Goal: Task Accomplishment & Management: Manage account settings

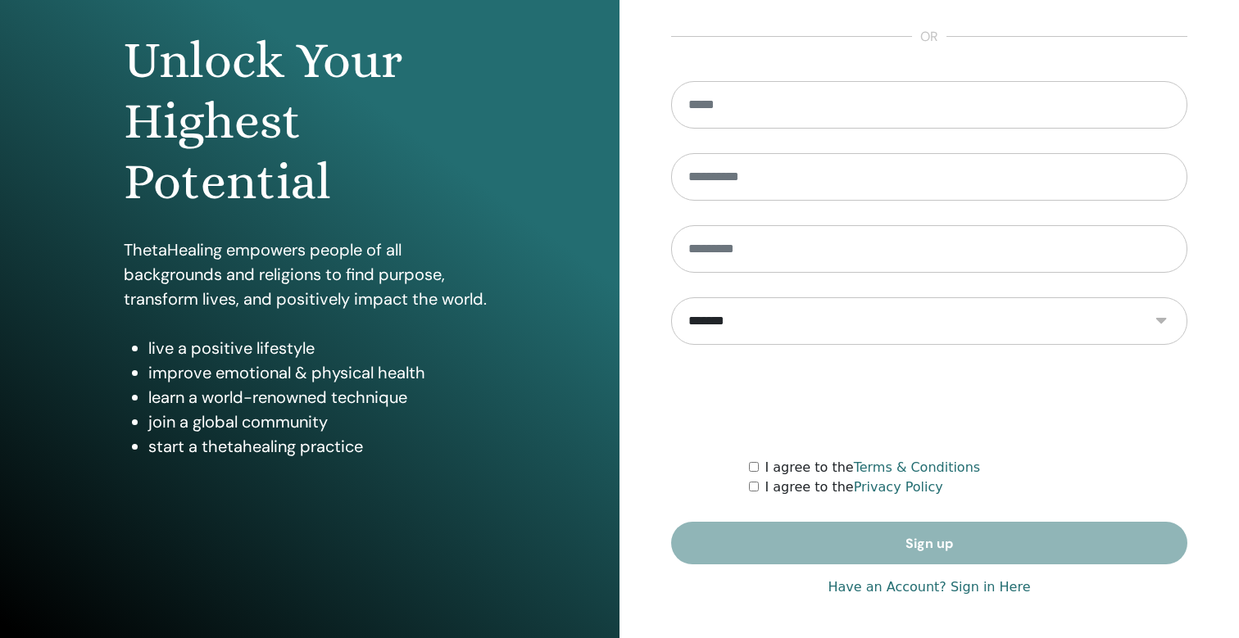
scroll to position [148, 0]
click at [925, 592] on link "Have an Account? Sign in Here" at bounding box center [929, 588] width 202 height 20
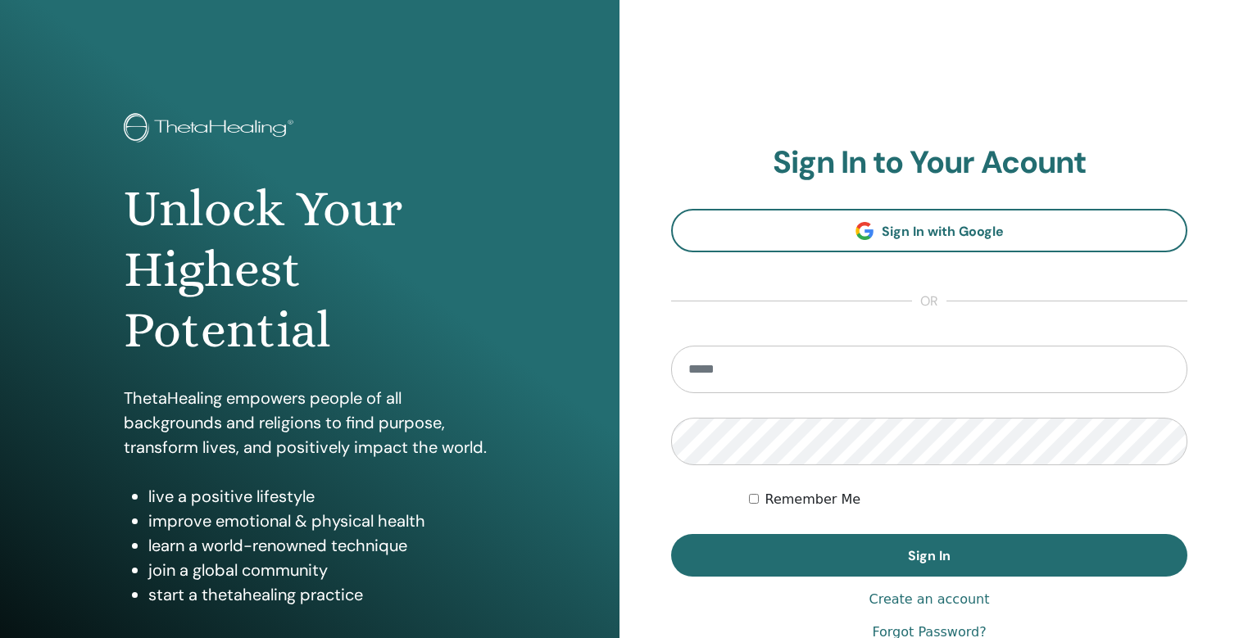
type input "**********"
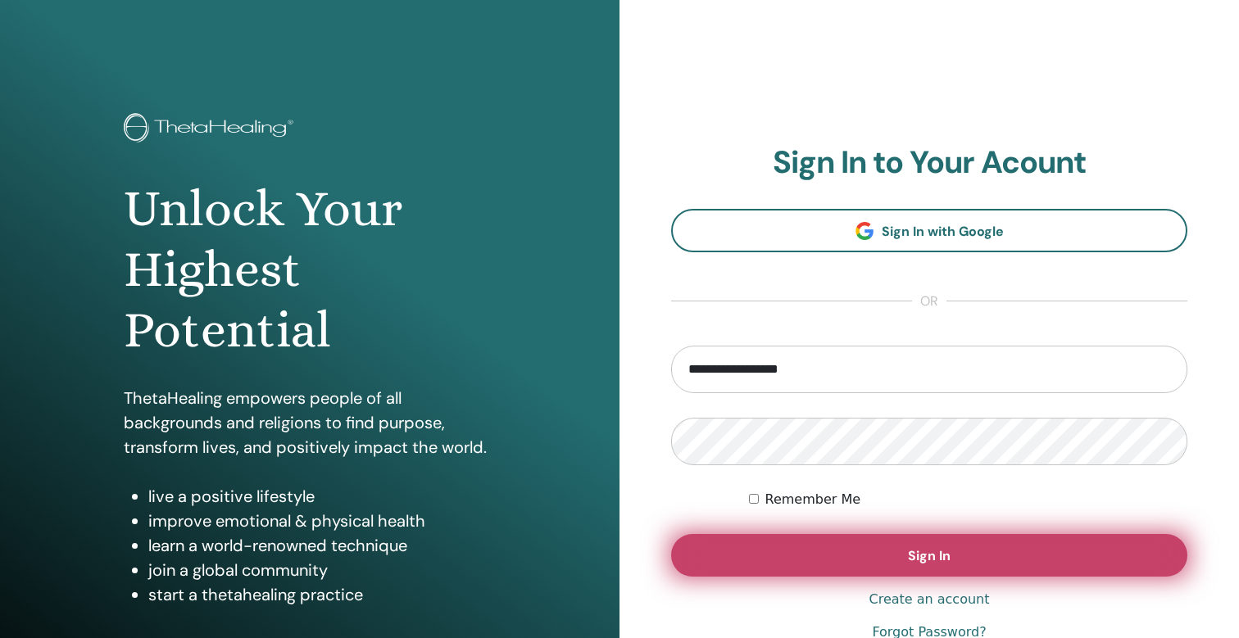
click at [929, 547] on button "Sign In" at bounding box center [929, 555] width 516 height 43
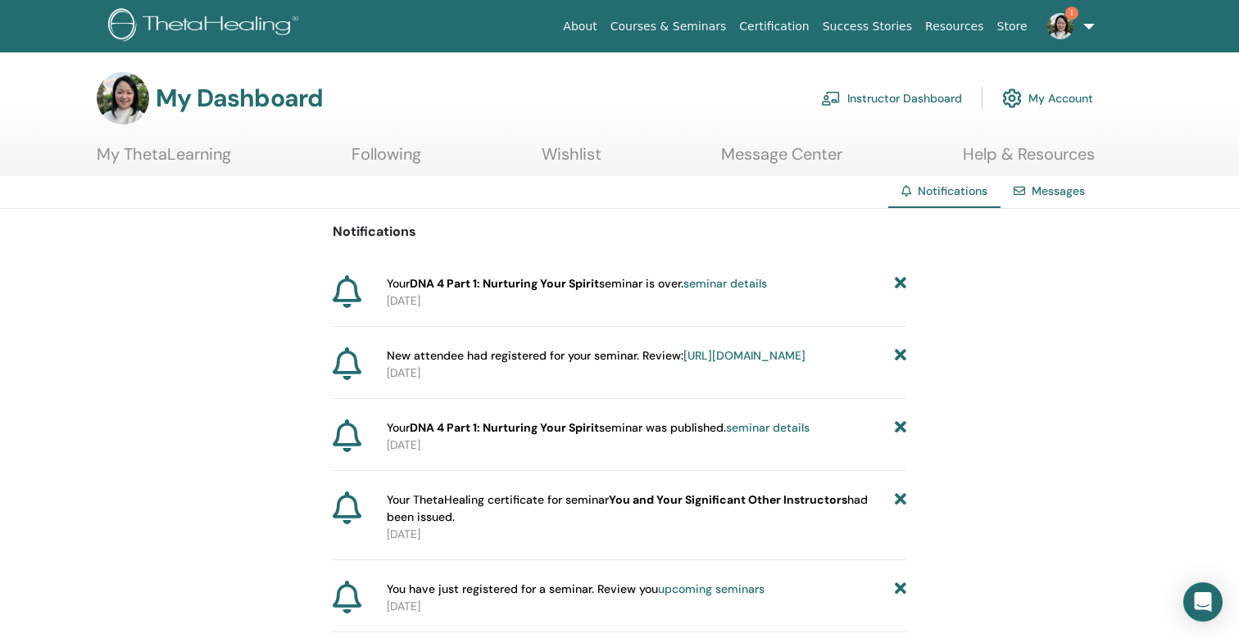
click at [447, 291] on span "Your DNA 4 Part 1: Nurturing Your Spirit seminar is over. seminar details" at bounding box center [577, 283] width 380 height 17
click at [874, 109] on link "Instructor Dashboard" at bounding box center [891, 98] width 141 height 36
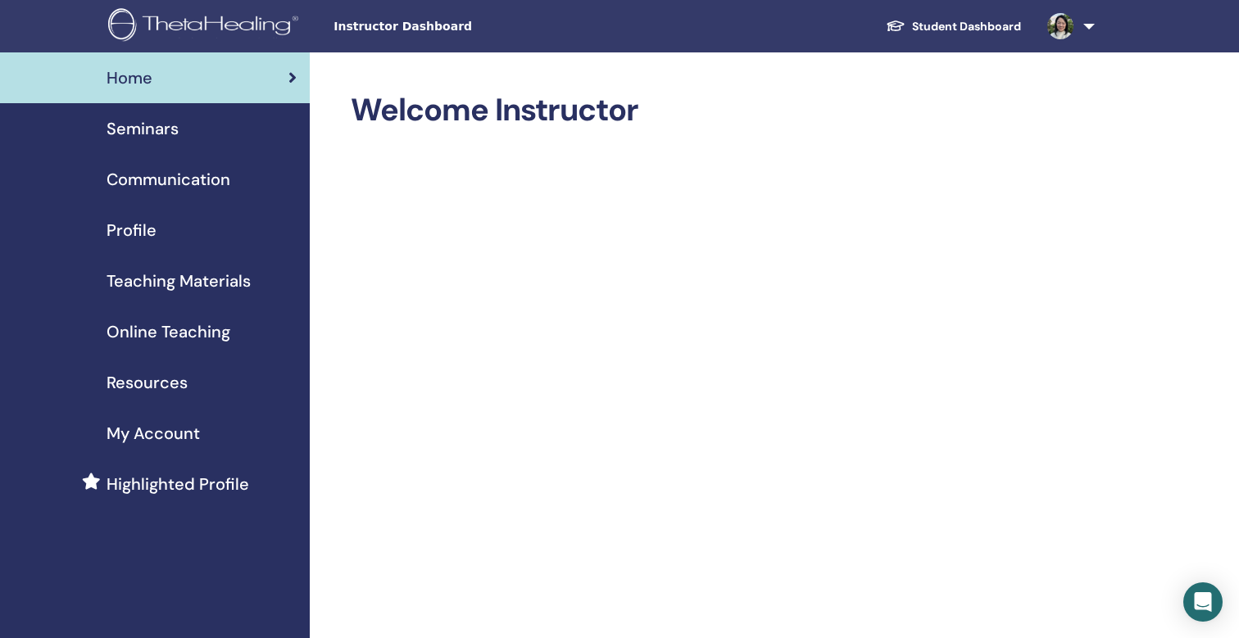
click at [125, 122] on span "Seminars" at bounding box center [143, 128] width 72 height 25
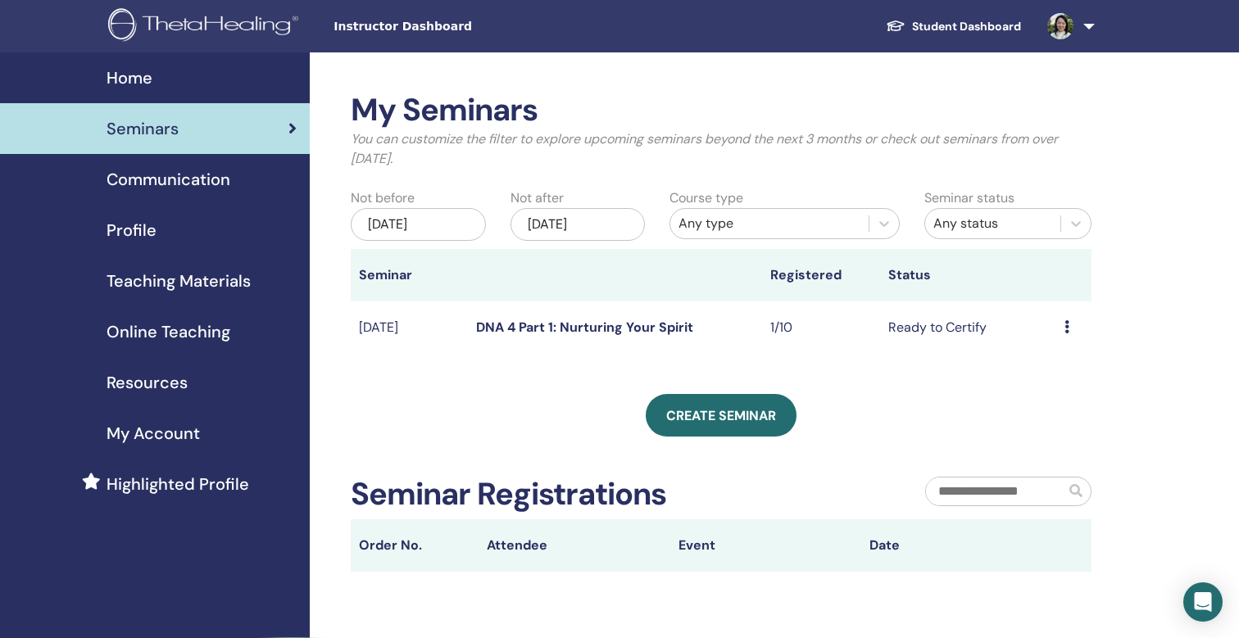
click at [970, 329] on td "Ready to Certify" at bounding box center [968, 328] width 176 height 53
click at [1065, 326] on icon at bounding box center [1066, 326] width 5 height 13
click at [905, 395] on div "Create seminar" at bounding box center [721, 415] width 741 height 43
click at [926, 333] on td "Ready to Certify" at bounding box center [968, 328] width 176 height 53
click at [1068, 324] on icon at bounding box center [1066, 326] width 5 height 13
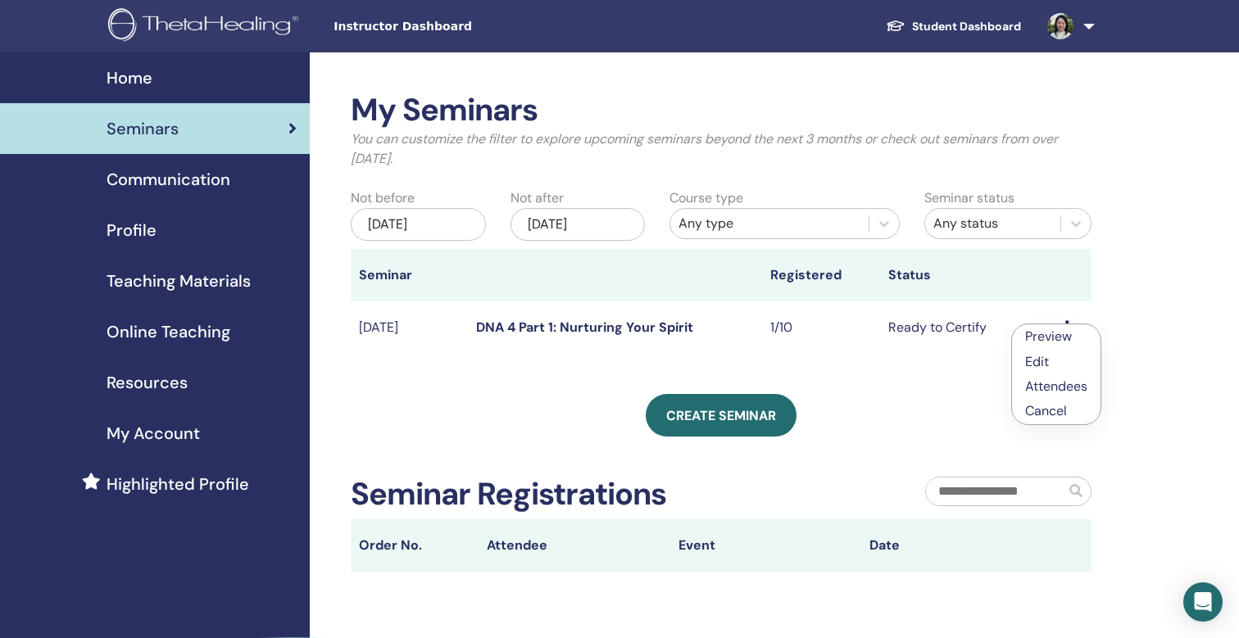
click at [913, 325] on td "Ready to Certify" at bounding box center [968, 328] width 176 height 53
click at [955, 329] on td "Ready to Certify" at bounding box center [968, 328] width 176 height 53
click at [471, 328] on td "DNA 4 Part 1: Nurturing Your Spirit" at bounding box center [615, 328] width 294 height 53
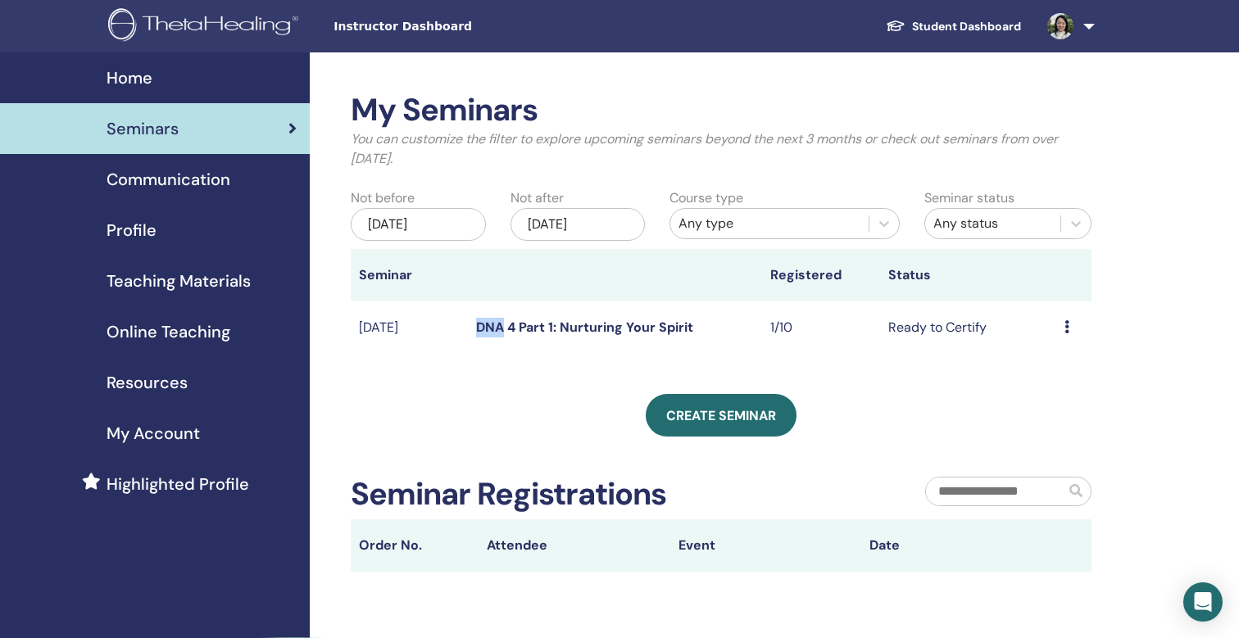
click at [586, 326] on link "DNA 4 Part 1: Nurturing Your Spirit" at bounding box center [584, 327] width 217 height 17
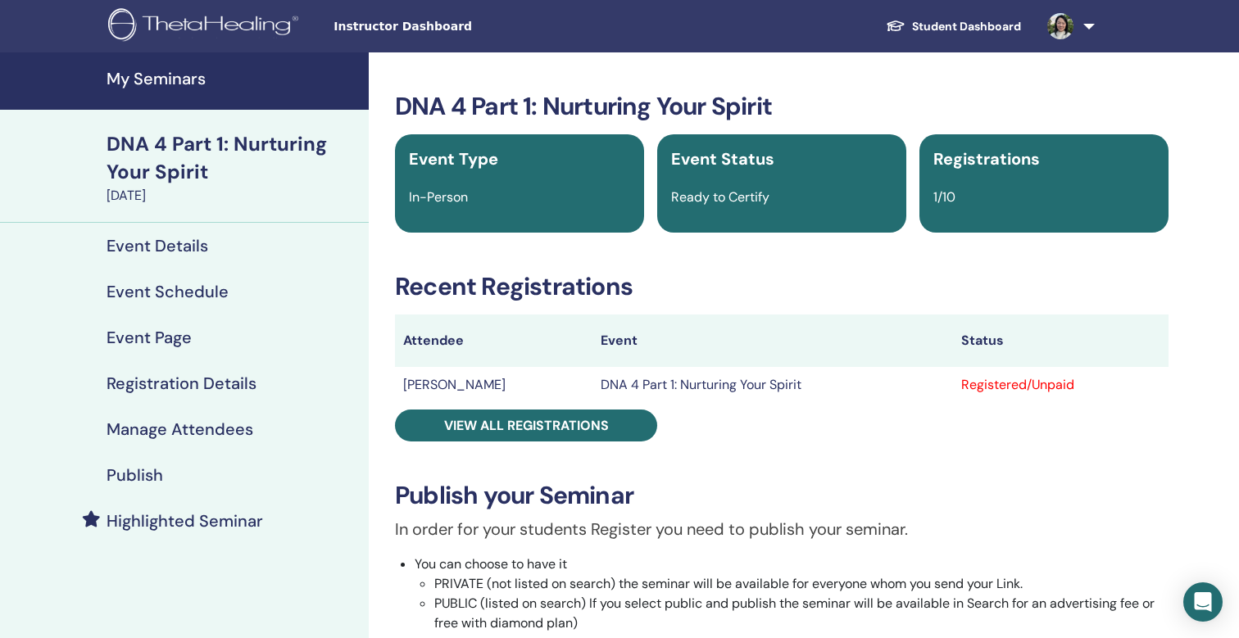
click at [1025, 390] on div "Registered/Unpaid" at bounding box center [1060, 385] width 199 height 20
click at [969, 385] on div "Registered/Unpaid" at bounding box center [1060, 385] width 199 height 20
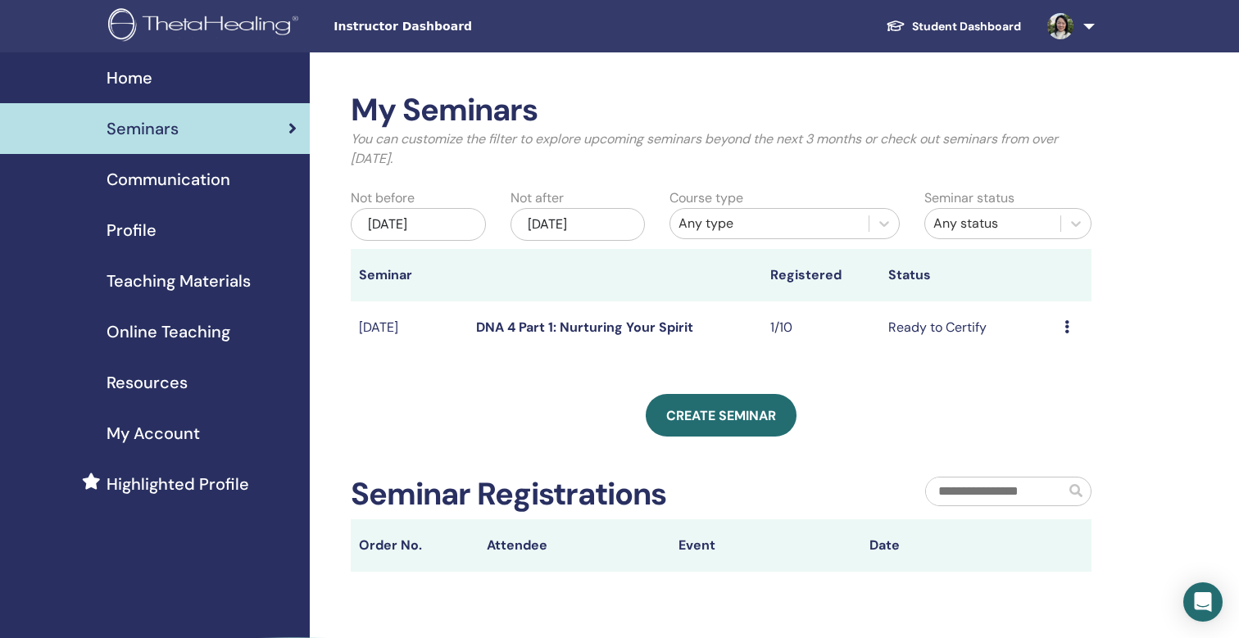
click at [965, 330] on td "Ready to Certify" at bounding box center [968, 328] width 176 height 53
click at [1066, 323] on icon at bounding box center [1066, 326] width 5 height 13
click at [1037, 364] on link "Edit" at bounding box center [1035, 360] width 24 height 17
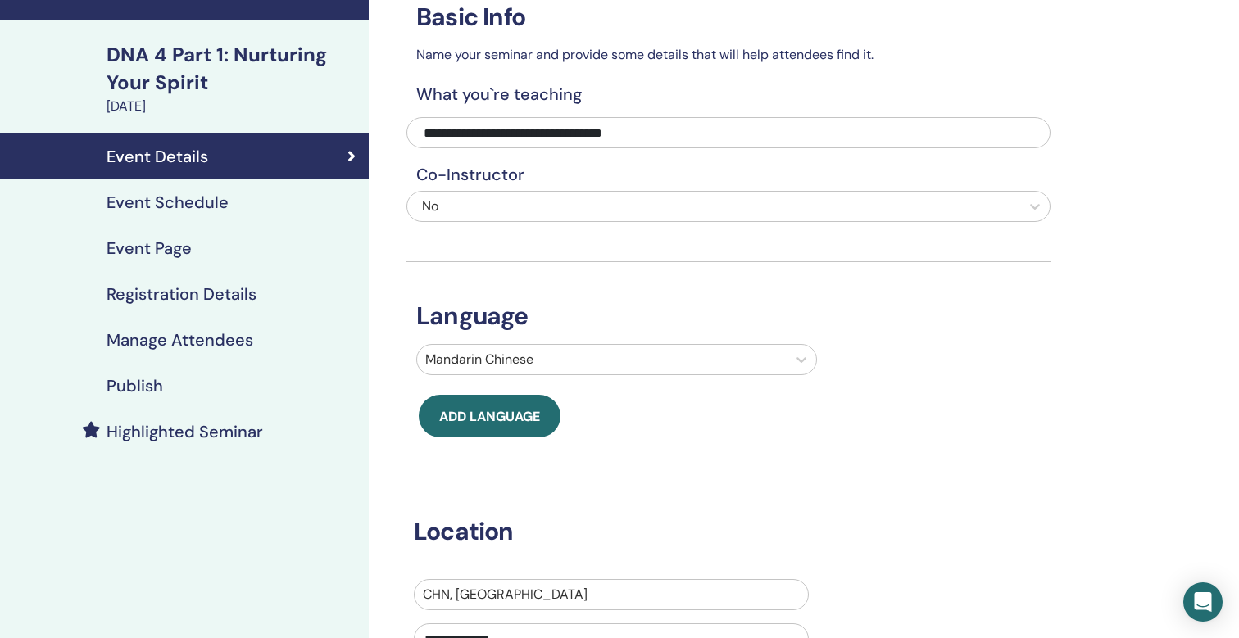
scroll to position [54, 0]
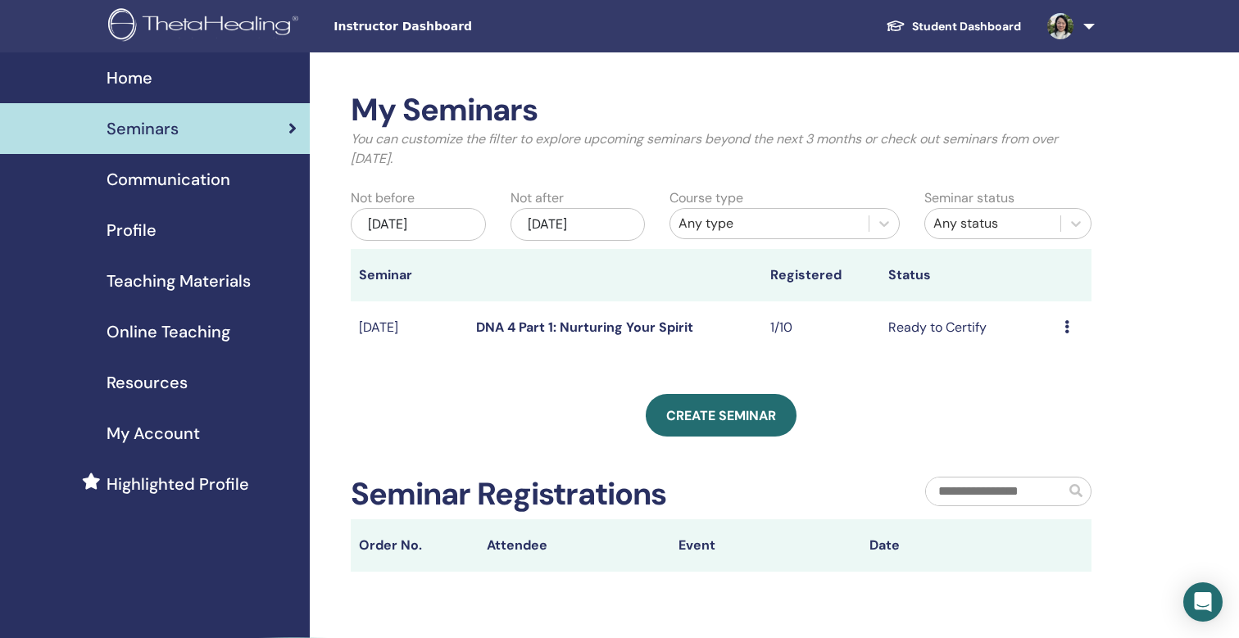
click at [944, 326] on td "Ready to Certify" at bounding box center [968, 328] width 176 height 53
click at [974, 328] on td "Ready to Certify" at bounding box center [968, 328] width 176 height 53
click at [1066, 320] on icon at bounding box center [1066, 326] width 5 height 13
click at [1064, 388] on link "Attendees" at bounding box center [1054, 382] width 62 height 17
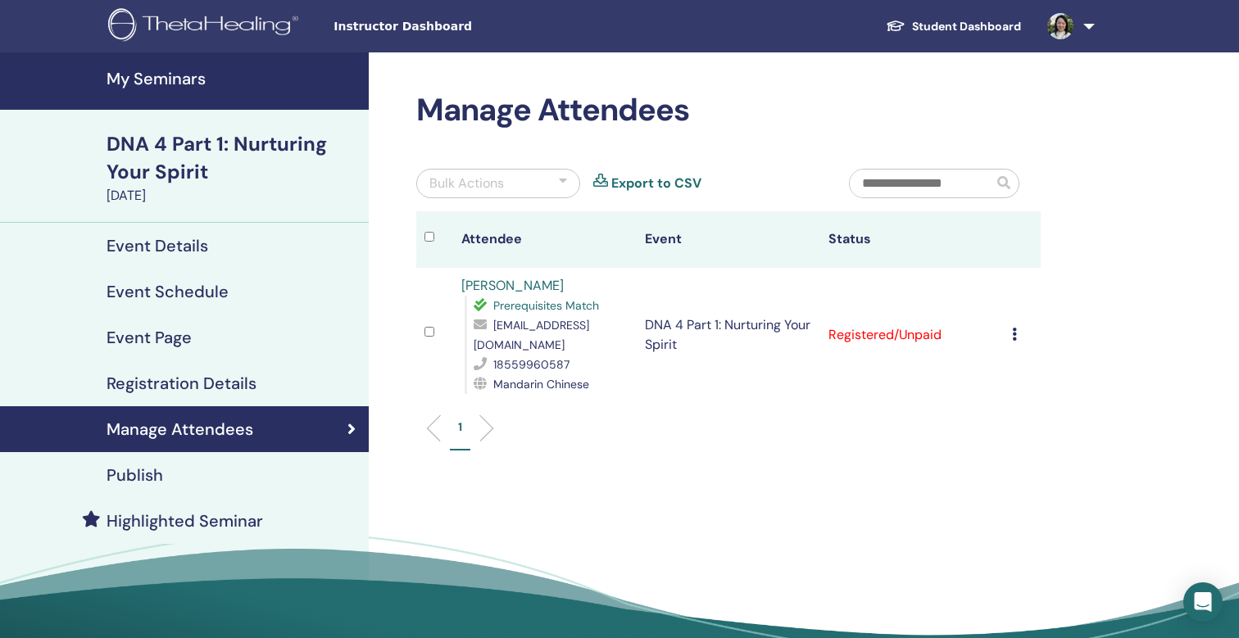
click at [1009, 325] on td "Cancel Registration Do not auto-certify Mark as Paid Mark as Unpaid Mark as Abs…" at bounding box center [1022, 335] width 37 height 134
click at [1015, 328] on icon at bounding box center [1014, 334] width 5 height 13
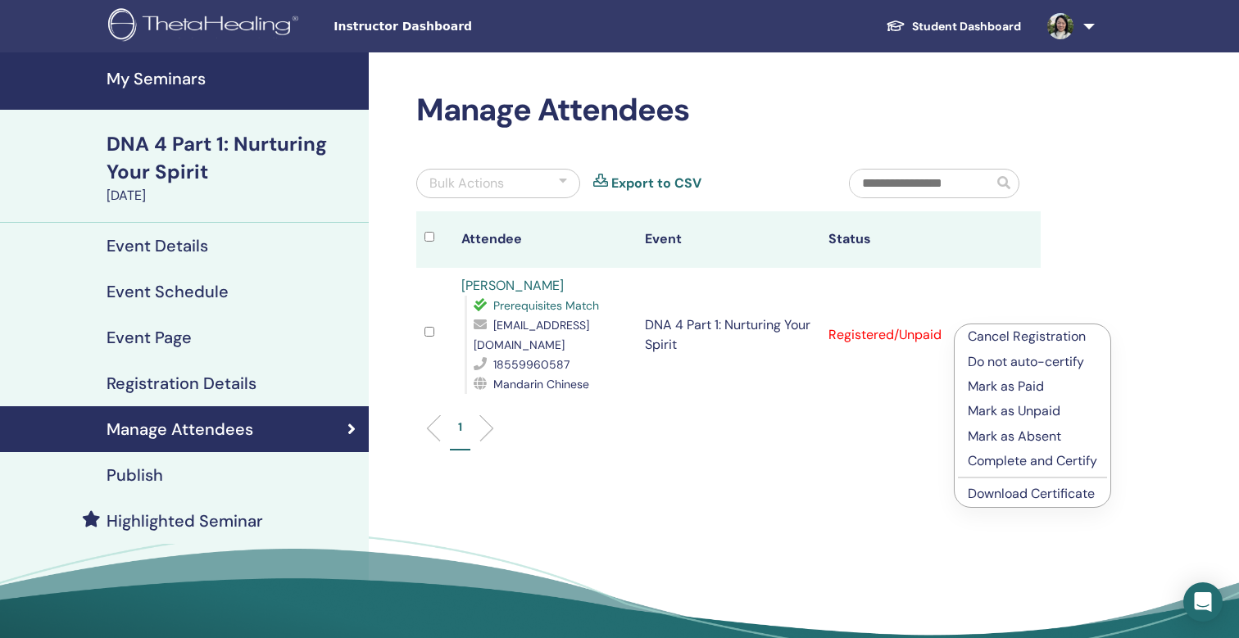
click at [1036, 459] on p "Complete and Certify" at bounding box center [1032, 461] width 129 height 20
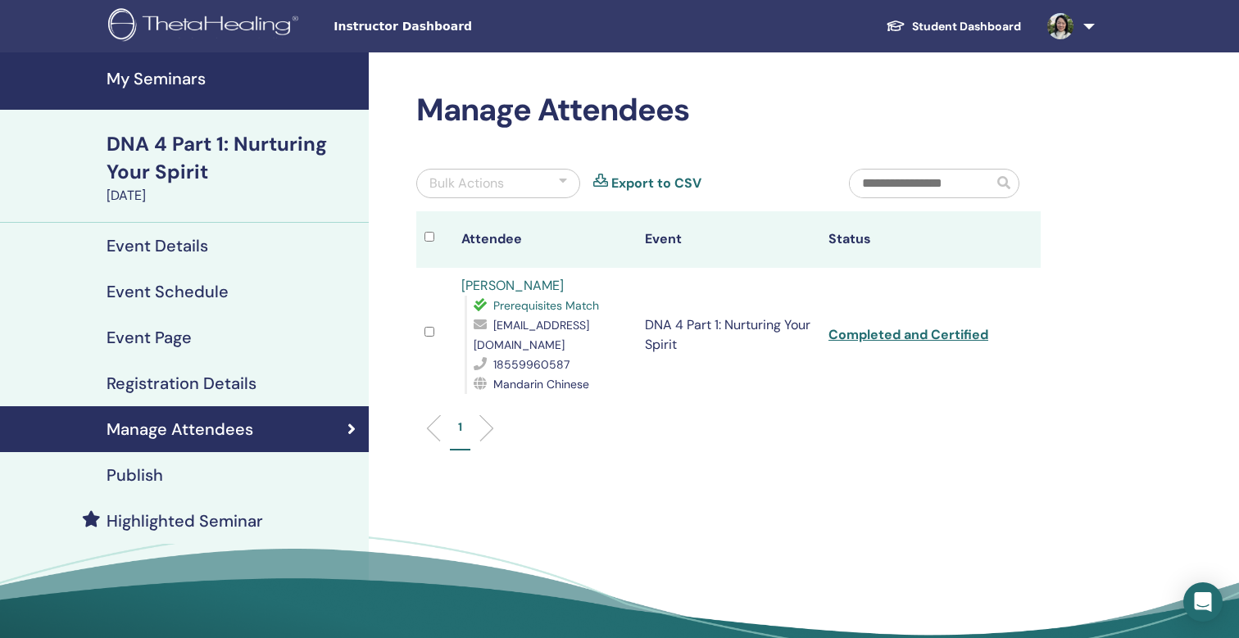
click at [178, 75] on h4 "My Seminars" at bounding box center [233, 79] width 252 height 20
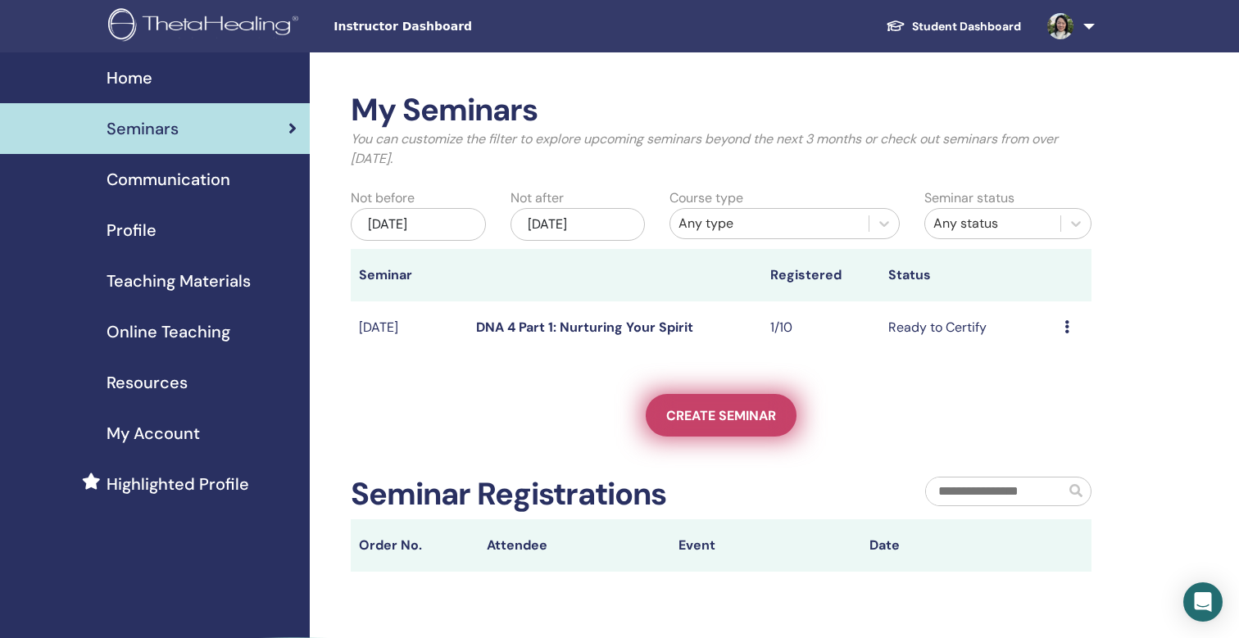
click at [755, 423] on span "Create seminar" at bounding box center [721, 415] width 110 height 17
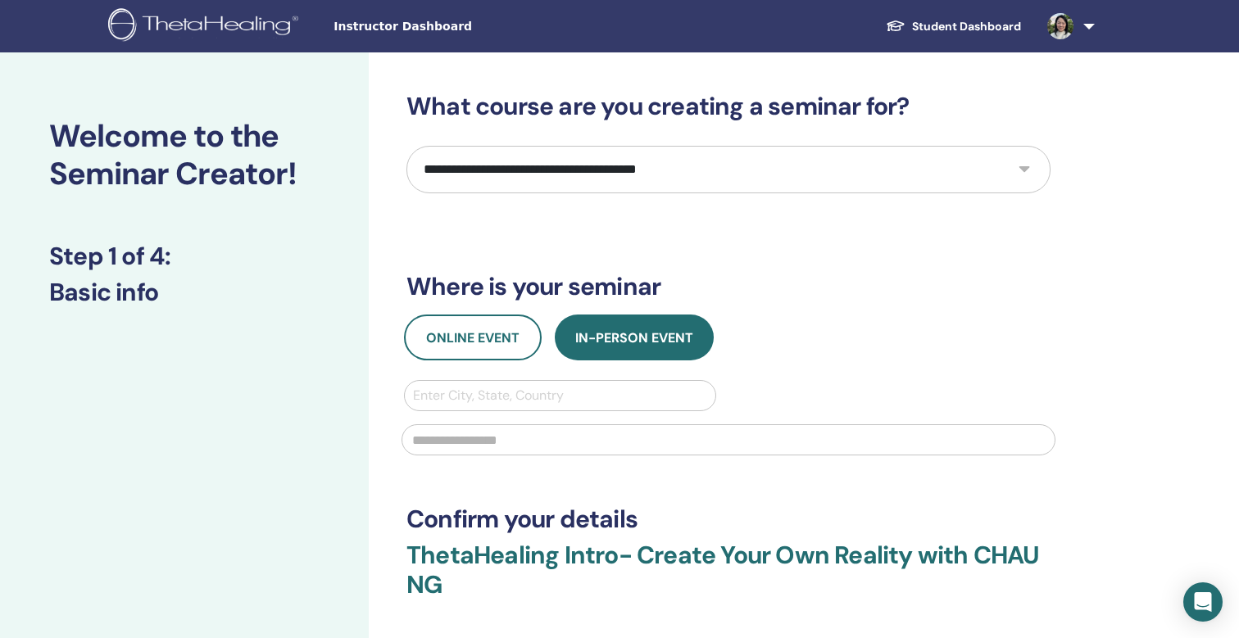
select select "****"
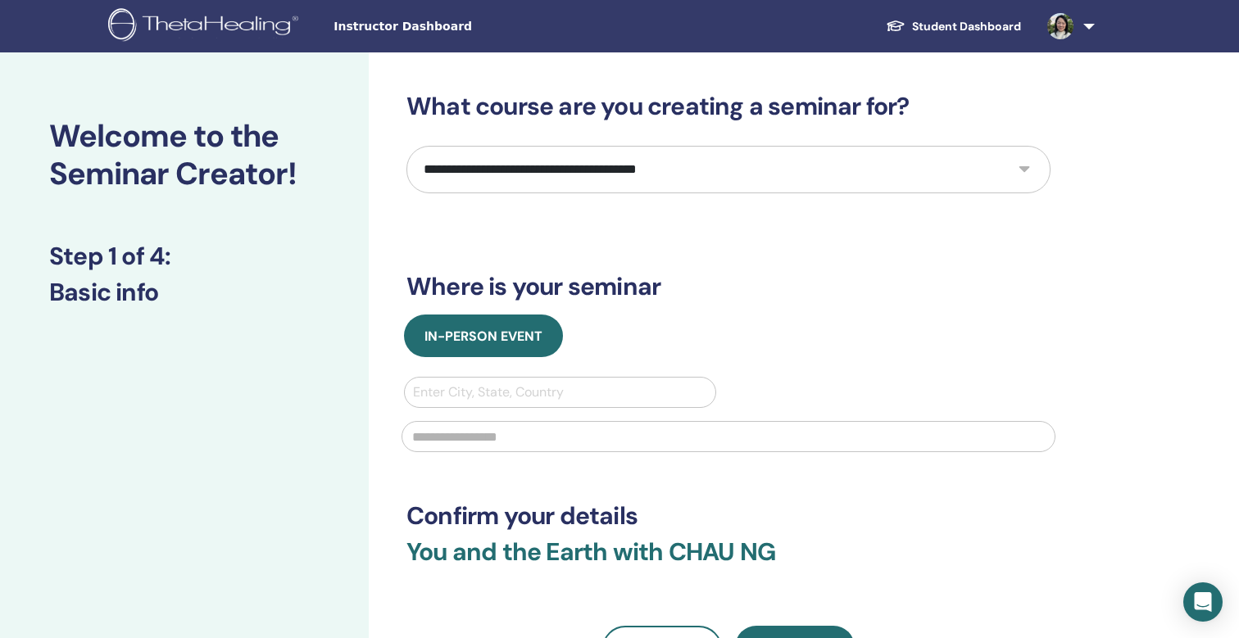
click at [516, 390] on div "Enter City, State, Country" at bounding box center [560, 393] width 294 height 20
type input "*"
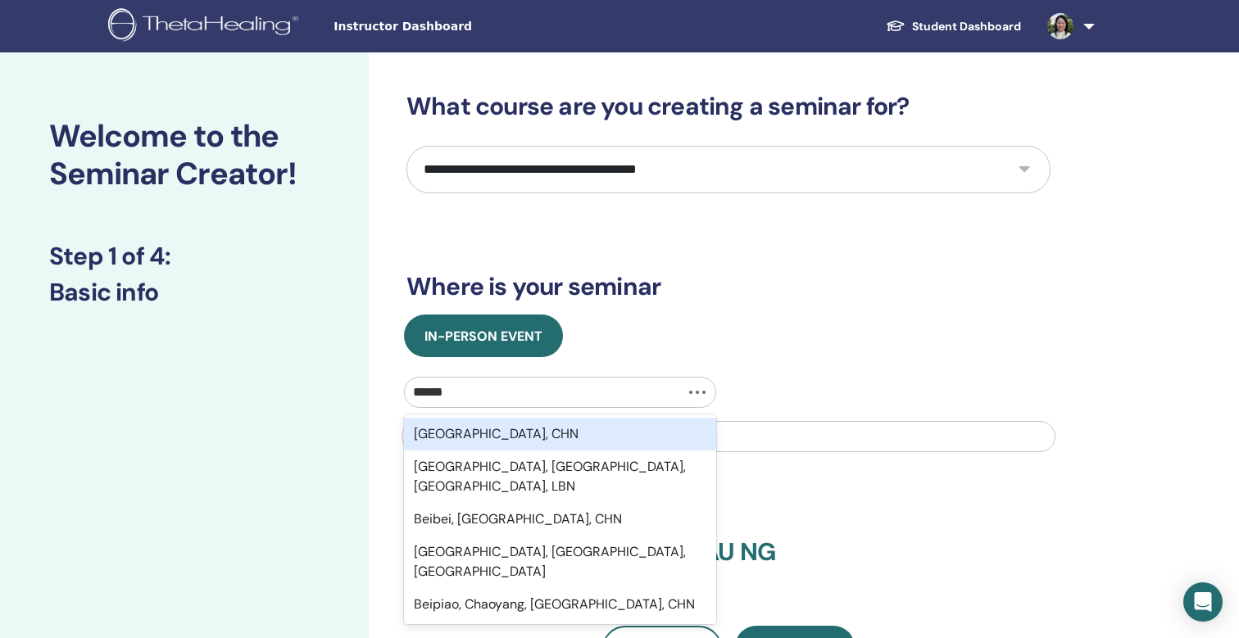
type input "*******"
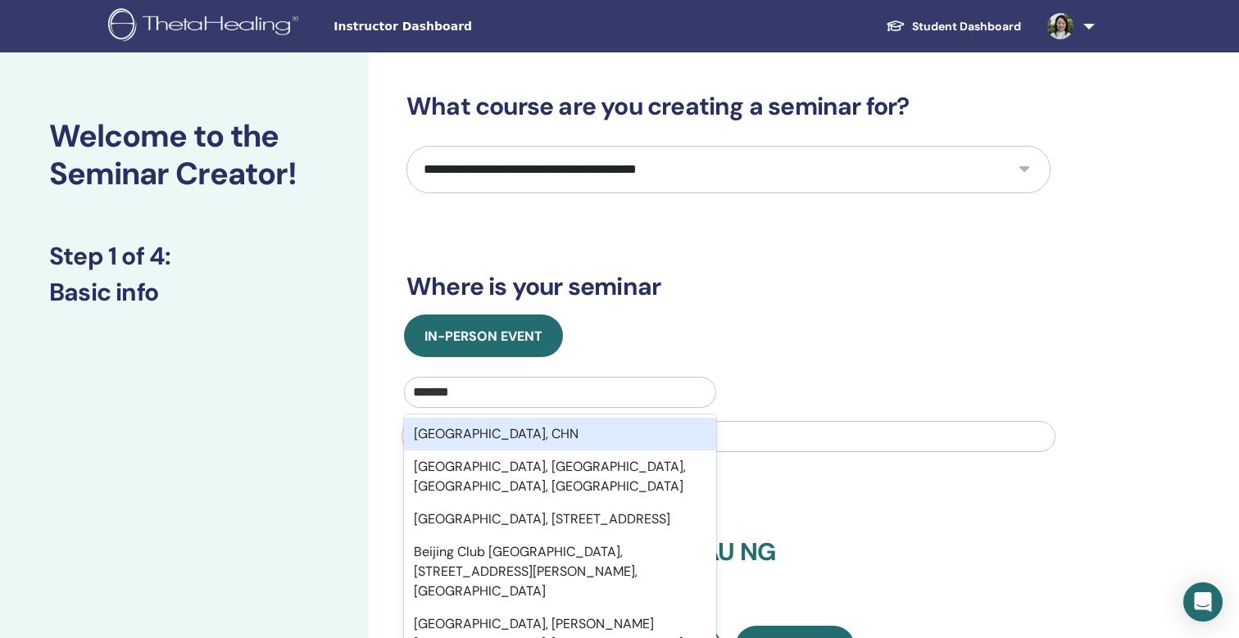
click at [547, 445] on div "[GEOGRAPHIC_DATA], CHN" at bounding box center [560, 434] width 312 height 33
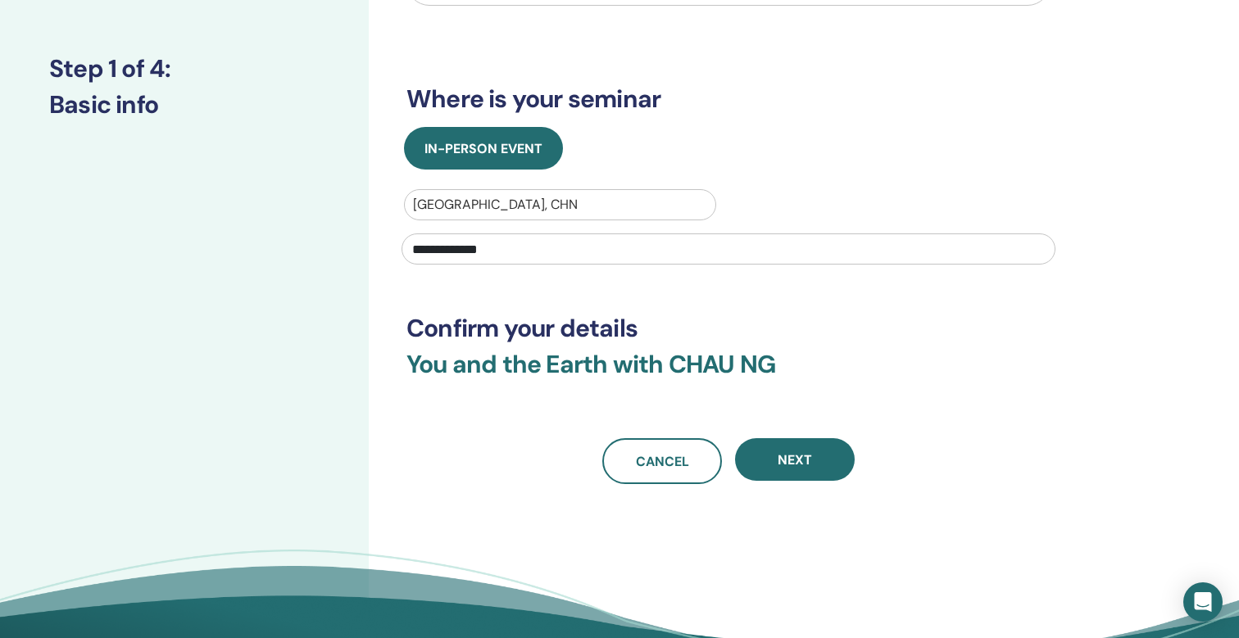
scroll to position [188, 0]
type input "**********"
click at [825, 482] on div "Next" at bounding box center [795, 461] width 120 height 46
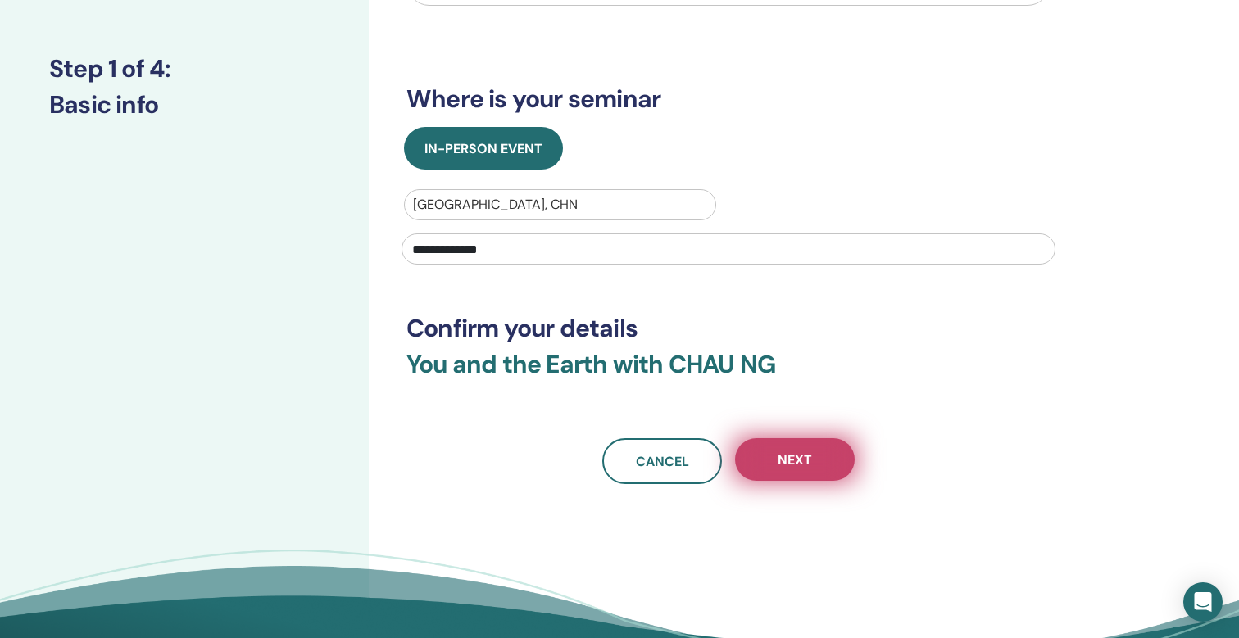
click at [816, 467] on button "Next" at bounding box center [795, 459] width 120 height 43
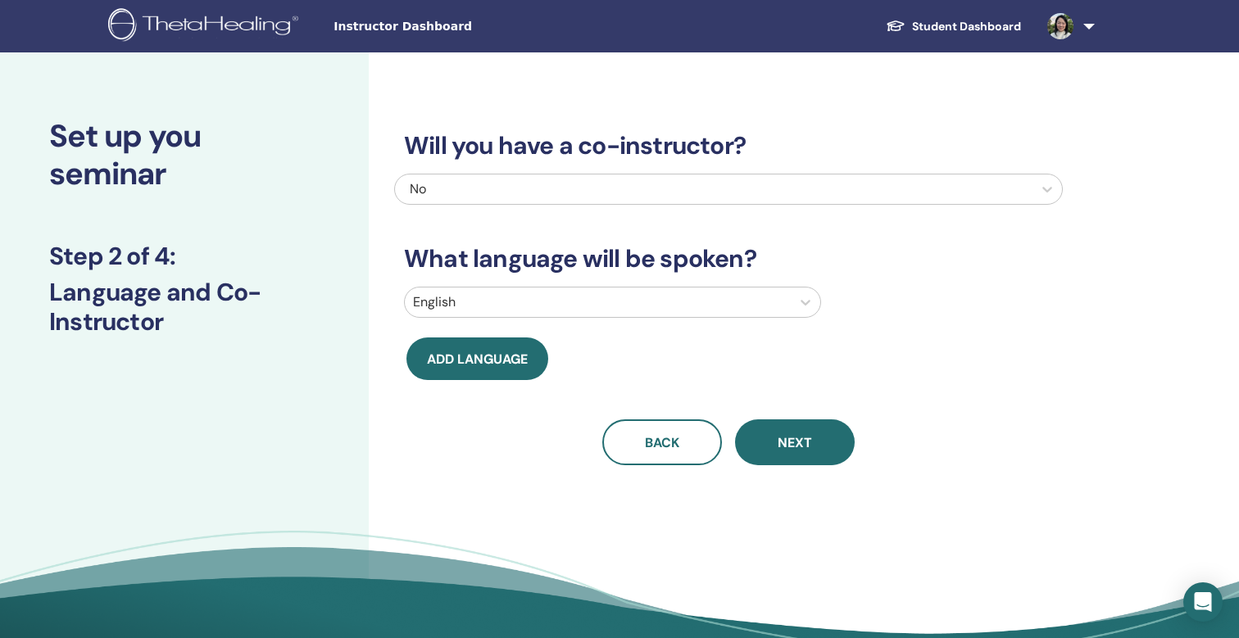
scroll to position [0, 0]
click at [698, 190] on div "No" at bounding box center [665, 189] width 511 height 20
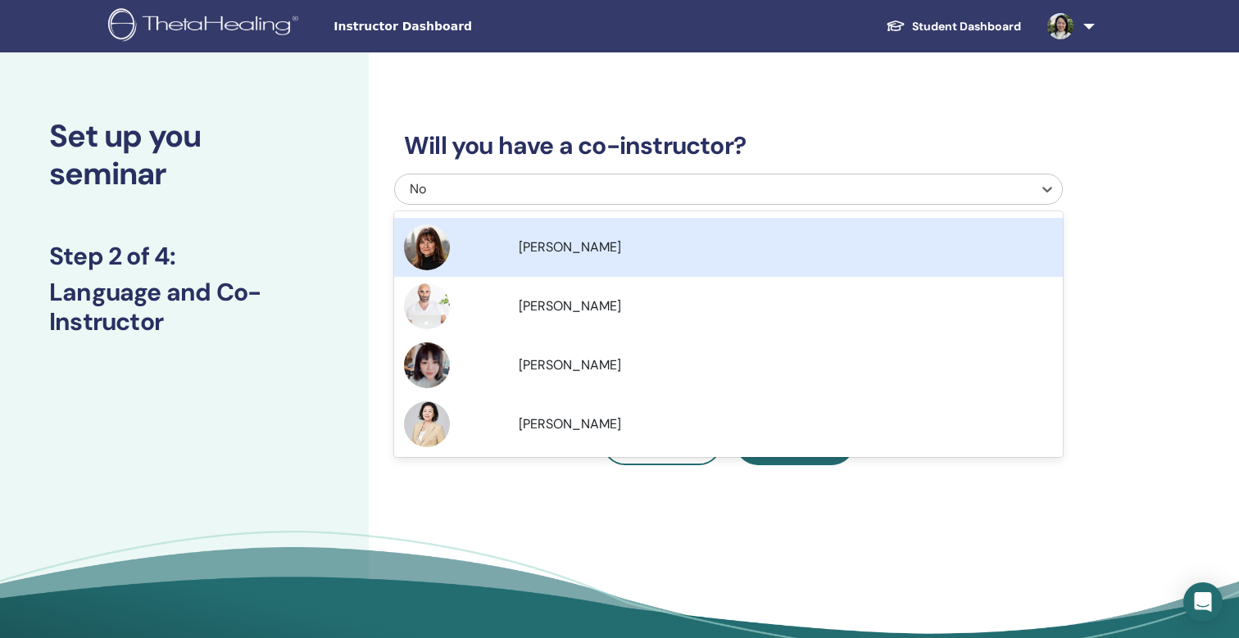
scroll to position [265, 0]
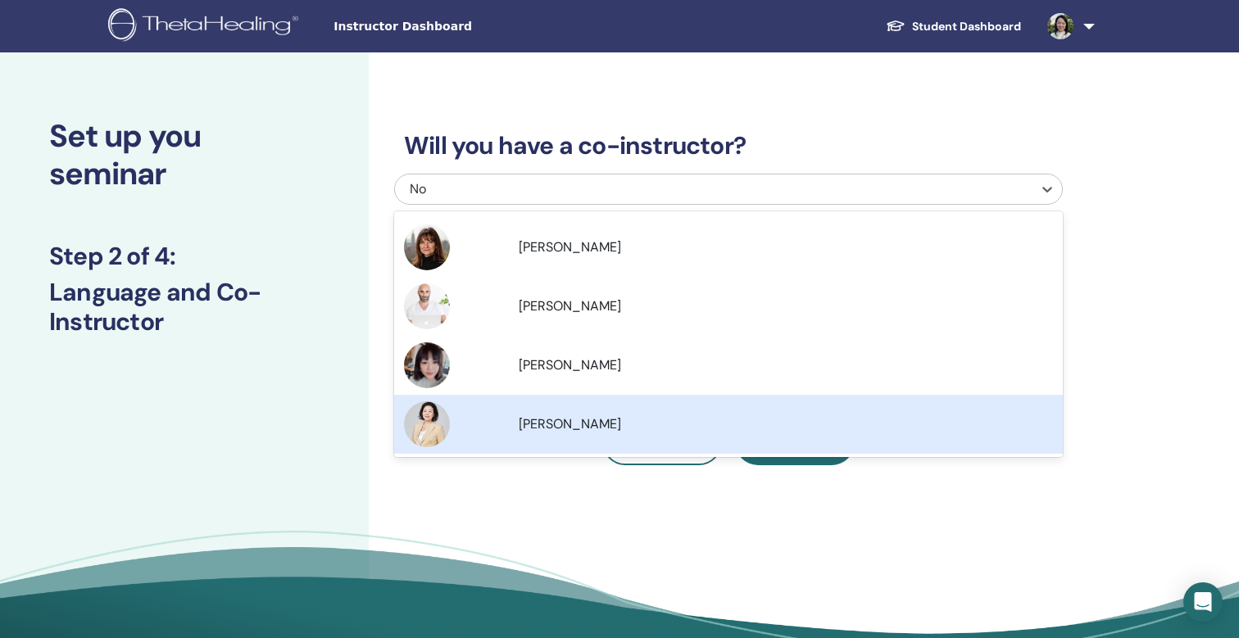
click at [610, 435] on div "[PERSON_NAME]" at bounding box center [728, 425] width 649 height 46
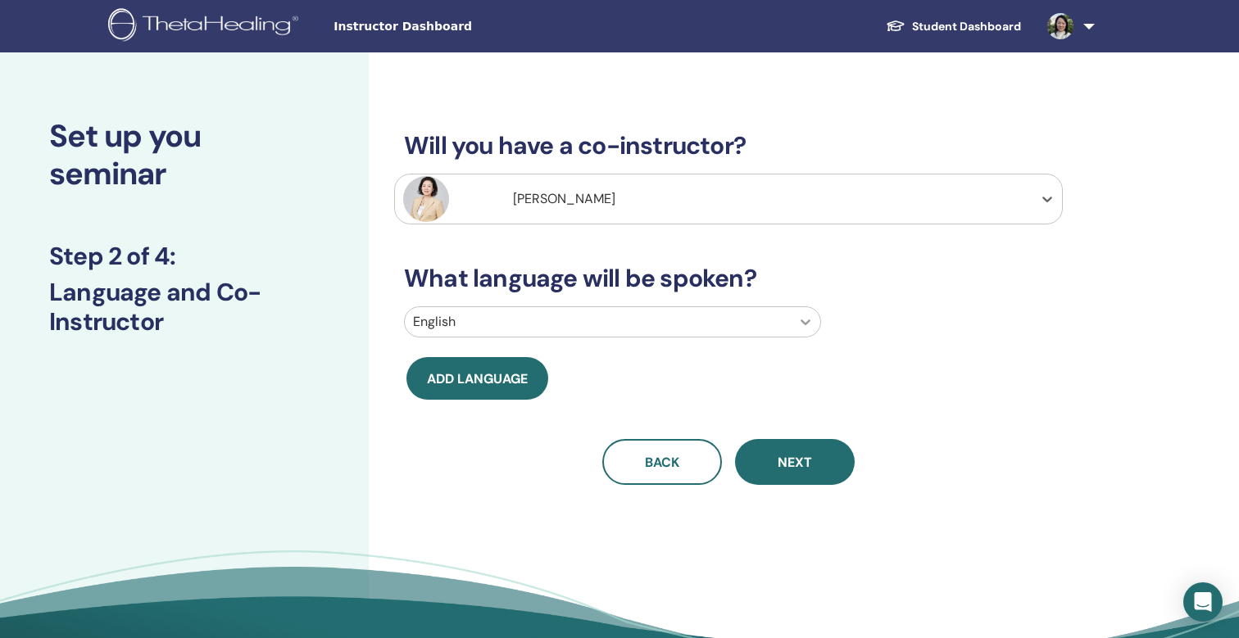
click at [803, 320] on icon at bounding box center [805, 322] width 16 height 16
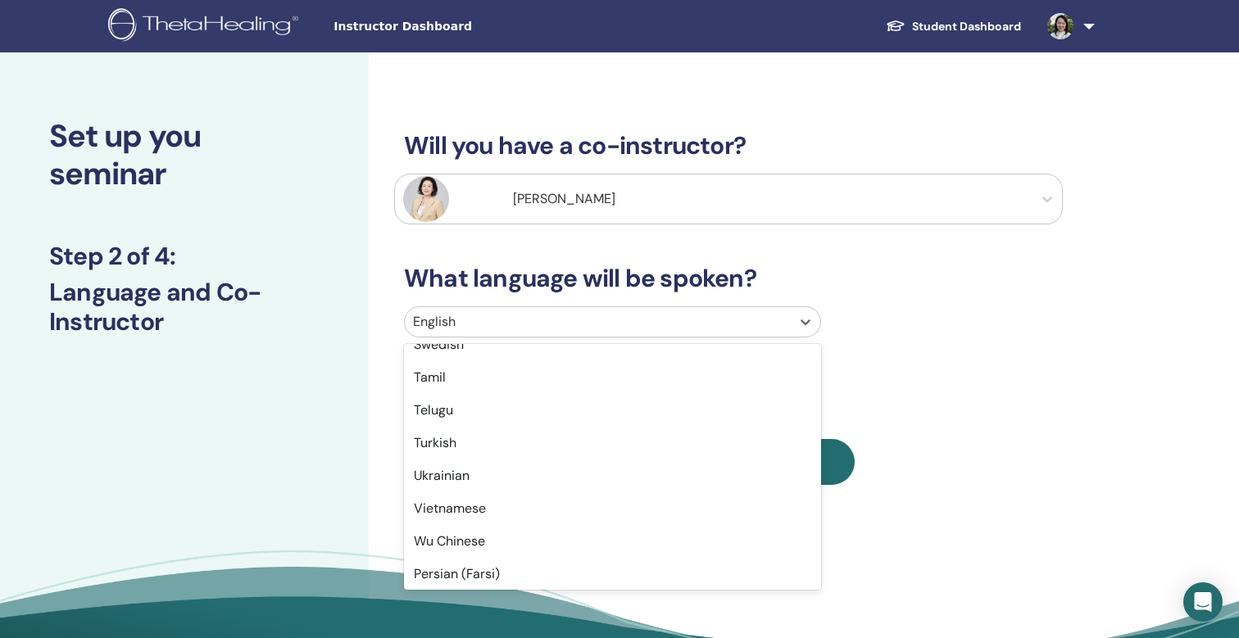
scroll to position [1301, 0]
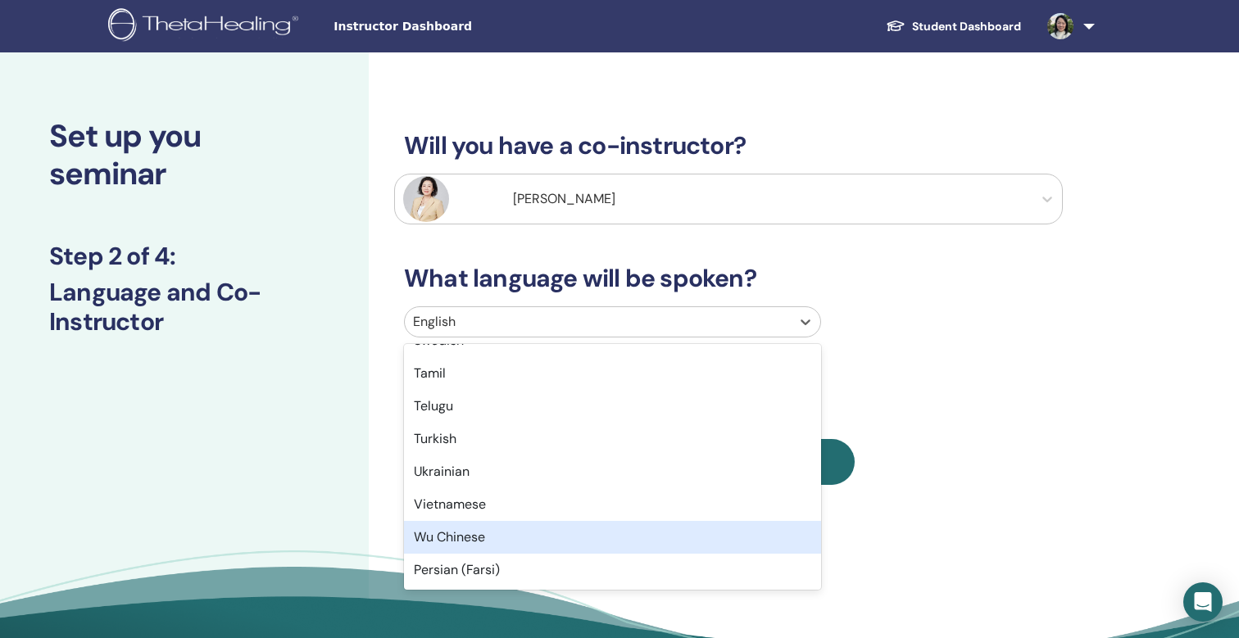
click at [483, 533] on div "Wu Chinese" at bounding box center [612, 537] width 417 height 33
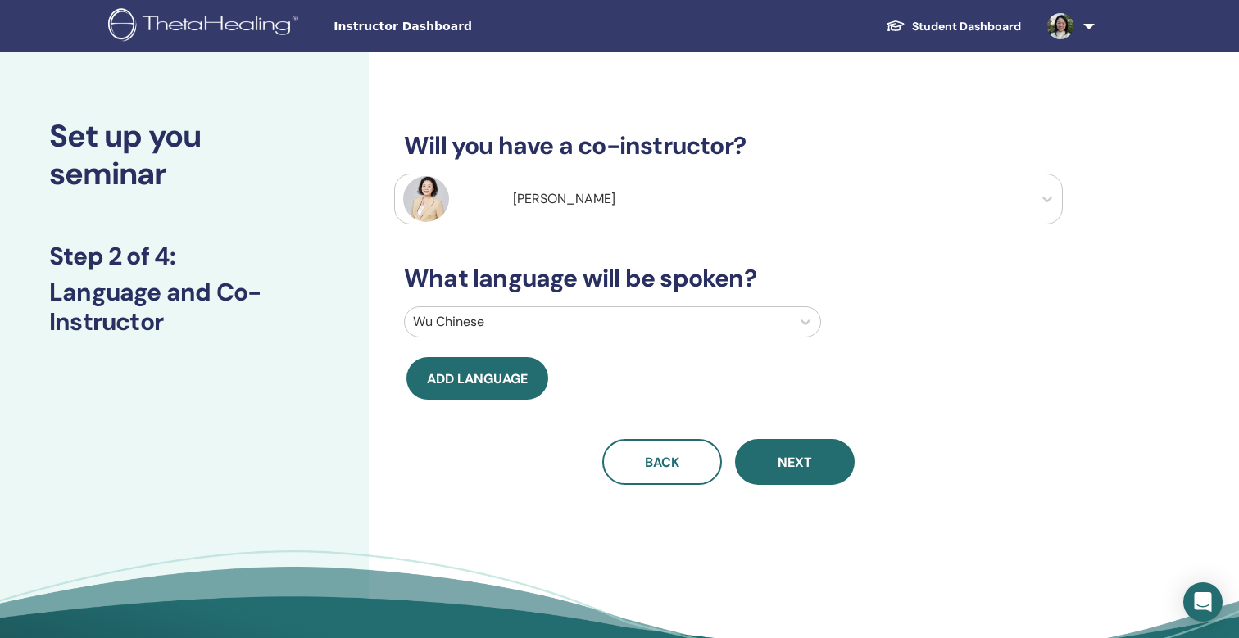
click at [523, 321] on div at bounding box center [598, 322] width 370 height 23
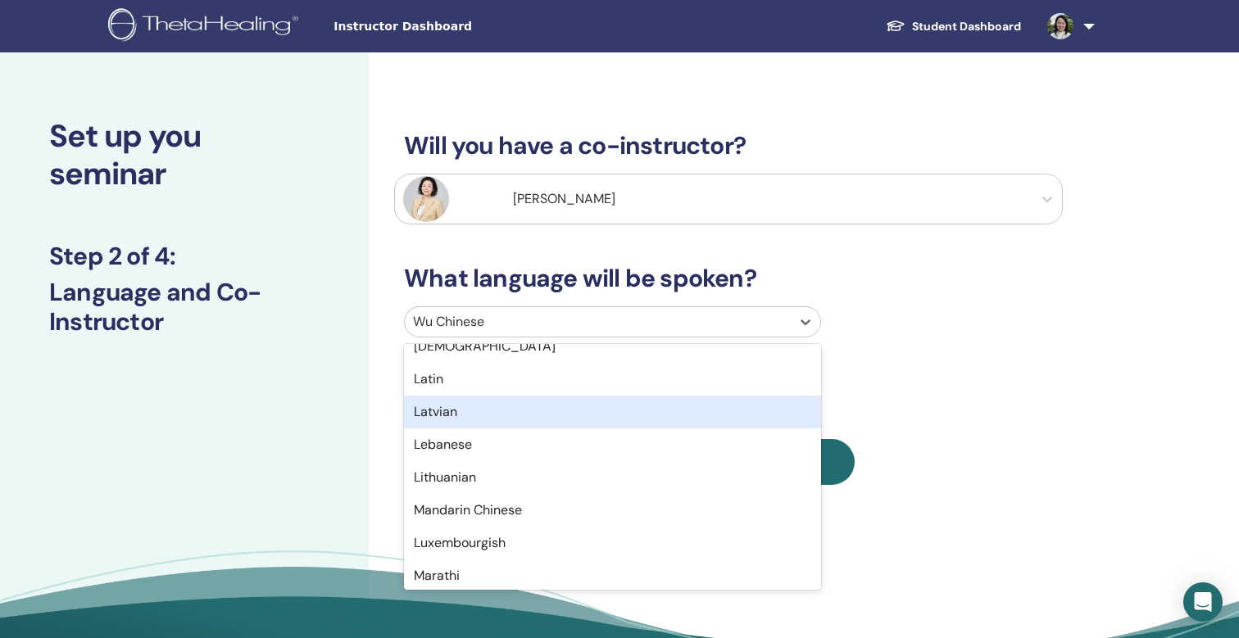
scroll to position [838, 0]
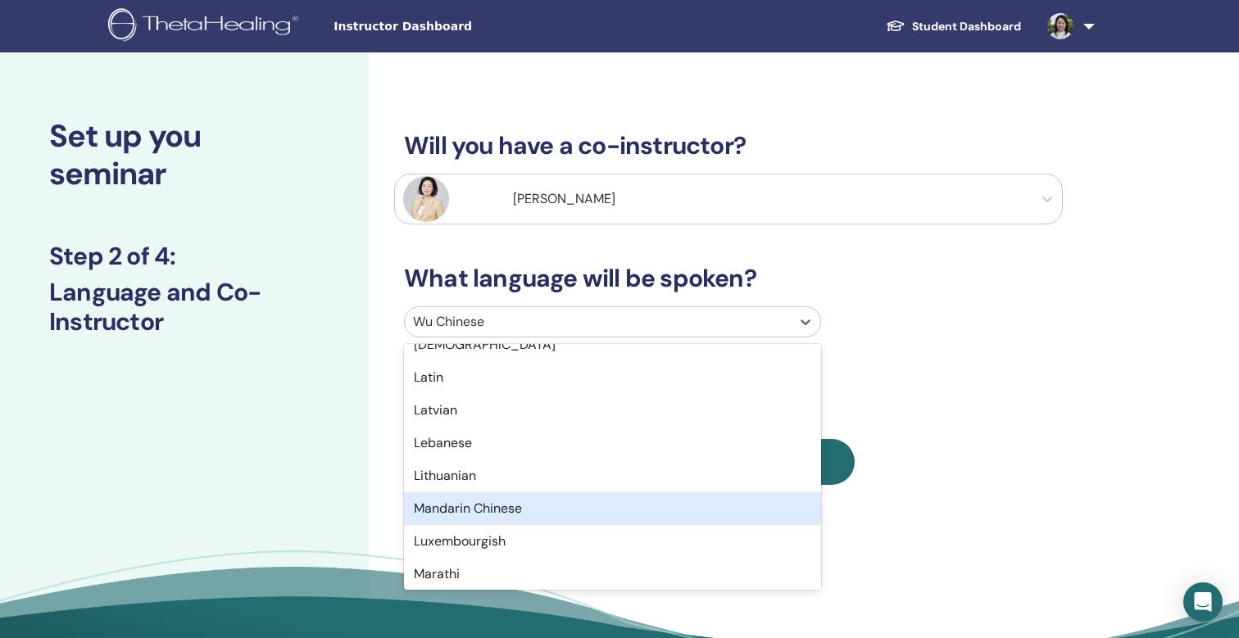
click at [596, 518] on div "Mandarin Chinese" at bounding box center [612, 508] width 417 height 33
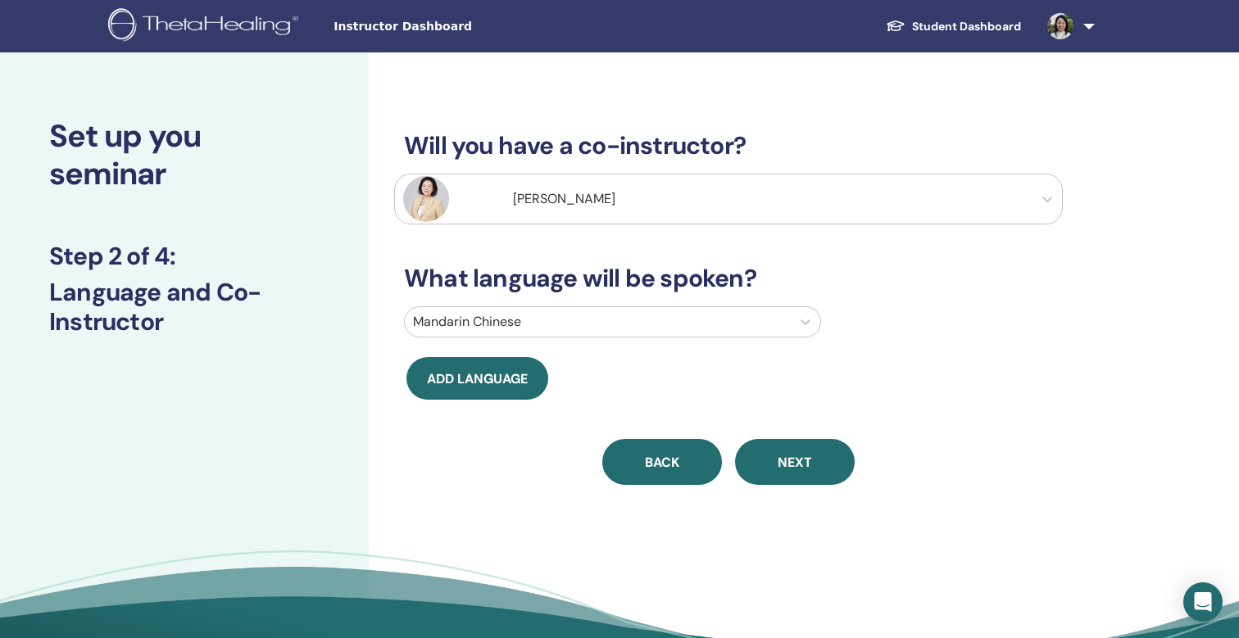
click at [669, 467] on span "Back" at bounding box center [662, 462] width 34 height 17
select select "****"
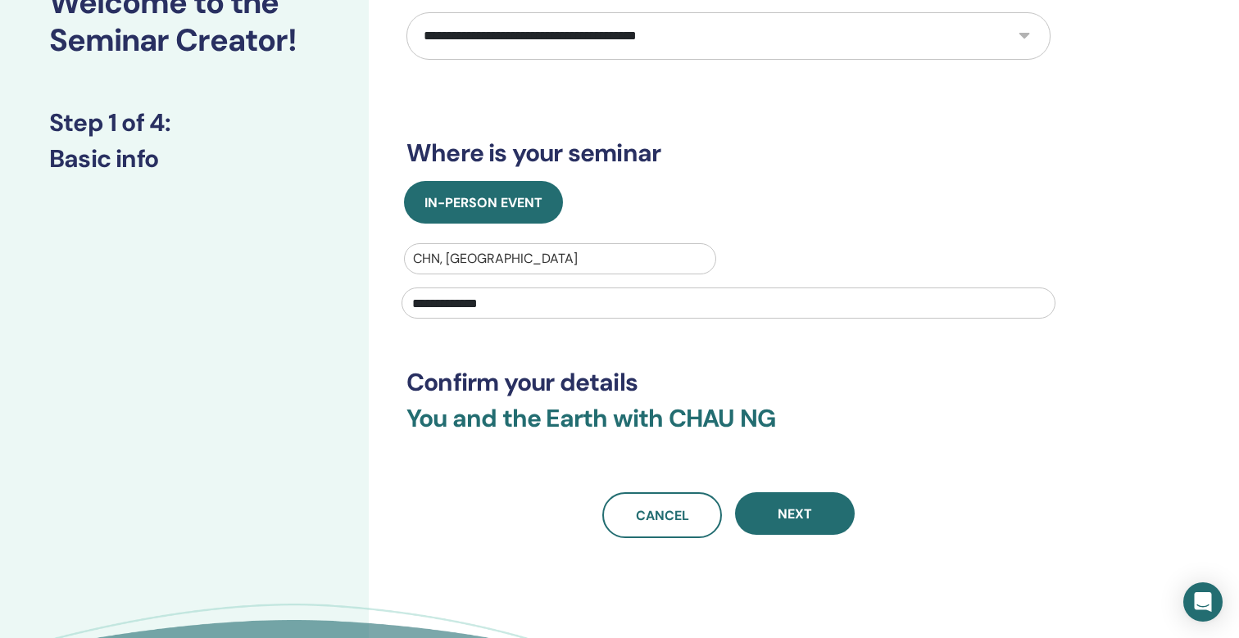
scroll to position [185, 0]
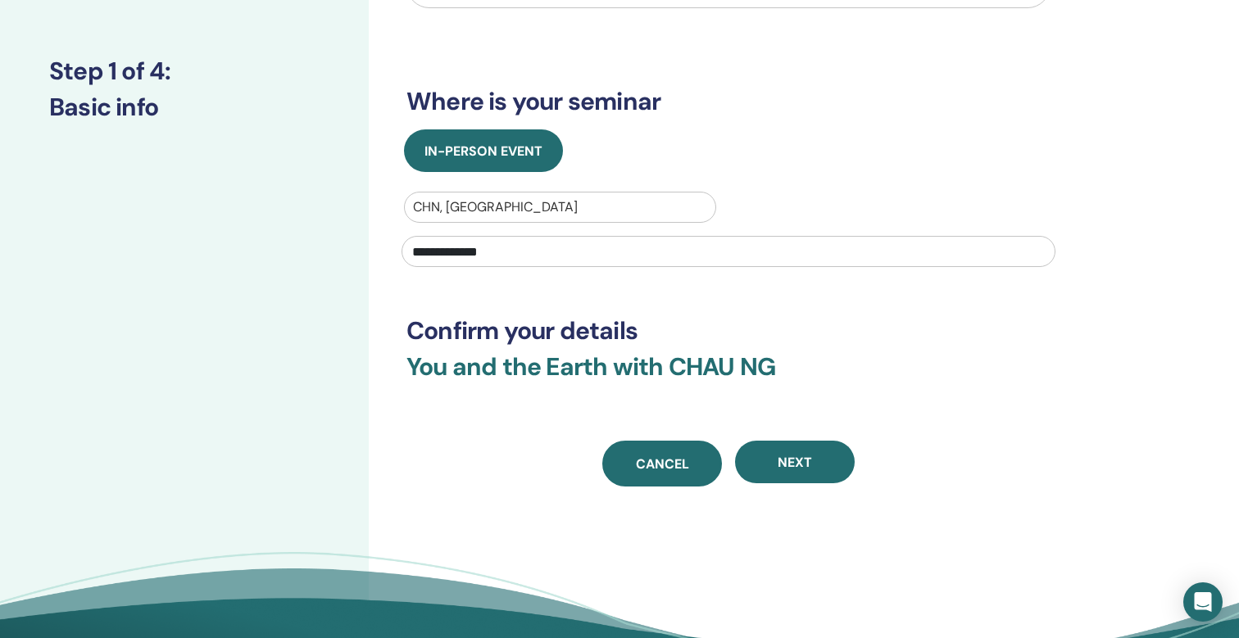
click at [658, 456] on span "Cancel" at bounding box center [662, 464] width 53 height 17
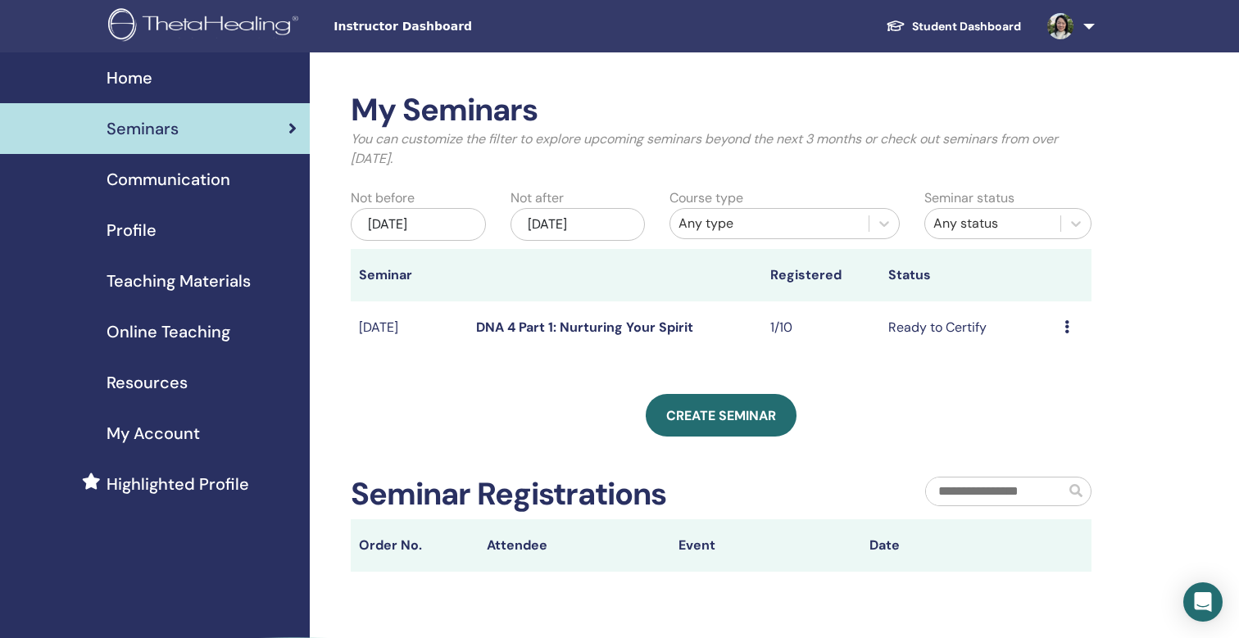
click at [158, 67] on div "Home" at bounding box center [155, 78] width 284 height 25
